Goal: Find specific page/section: Find specific page/section

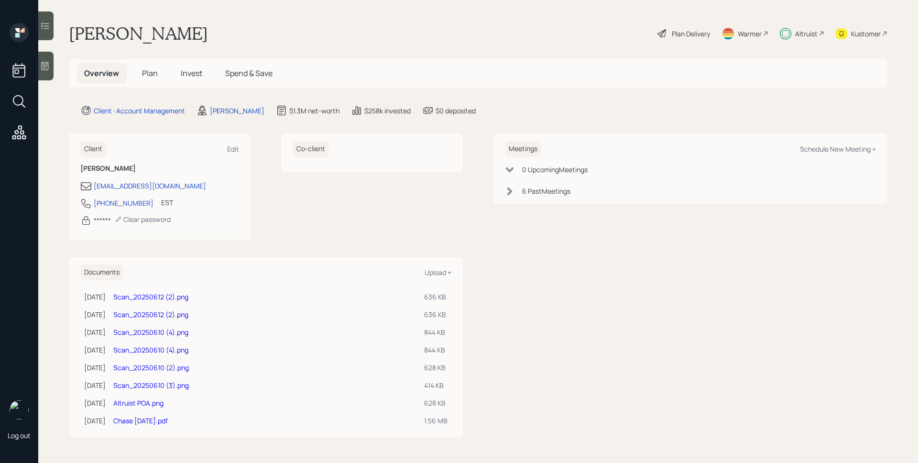
click at [812, 37] on div "Altruist" at bounding box center [806, 34] width 22 height 10
